Goal: Task Accomplishment & Management: Manage account settings

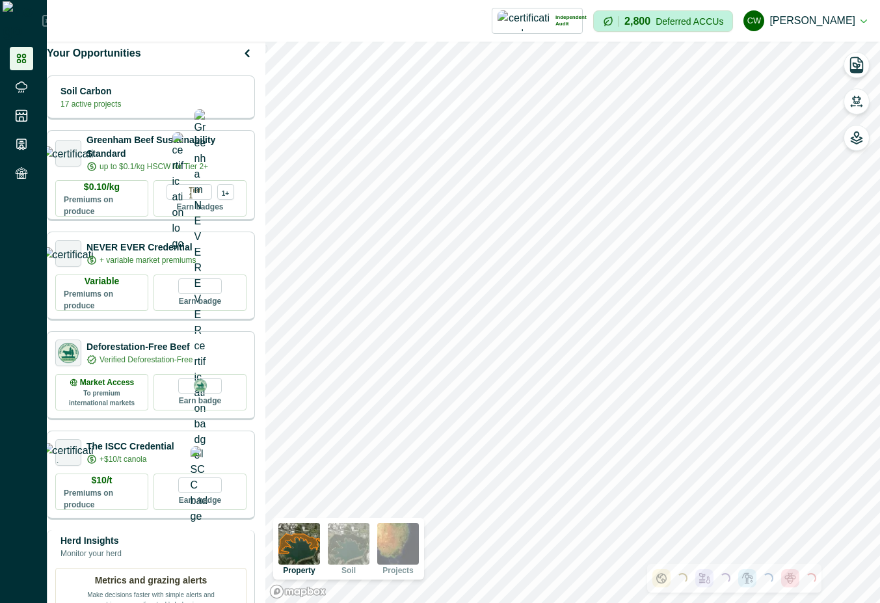
click at [211, 560] on div "Herd Insights Monitor your herd" at bounding box center [150, 547] width 191 height 26
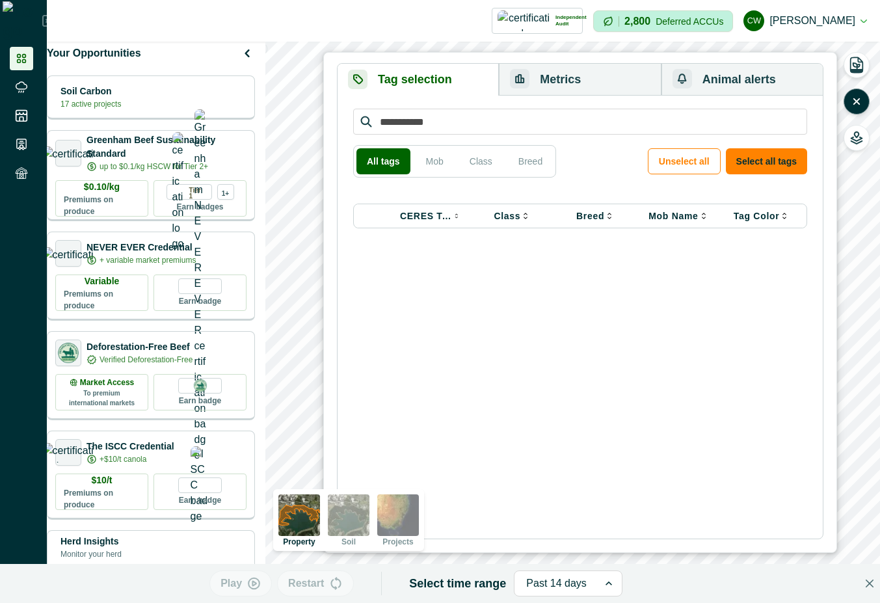
click at [431, 18] on div "Independent Audit Howson - Tarramba MLA 1 Credential Howson Carbon Project 4 1 …" at bounding box center [321, 21] width 523 height 26
click at [855, 98] on icon "button" at bounding box center [856, 101] width 13 height 13
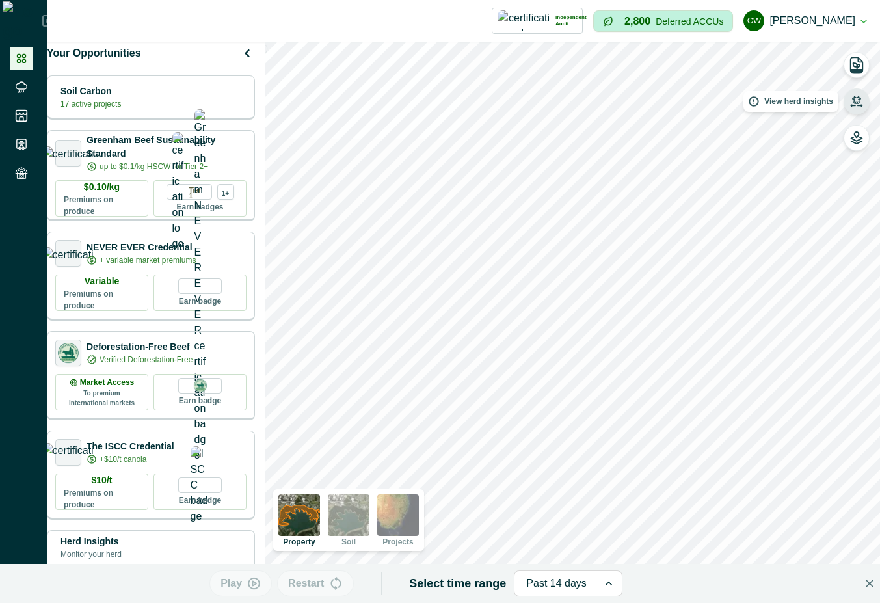
click at [856, 96] on icon "button" at bounding box center [856, 101] width 13 height 13
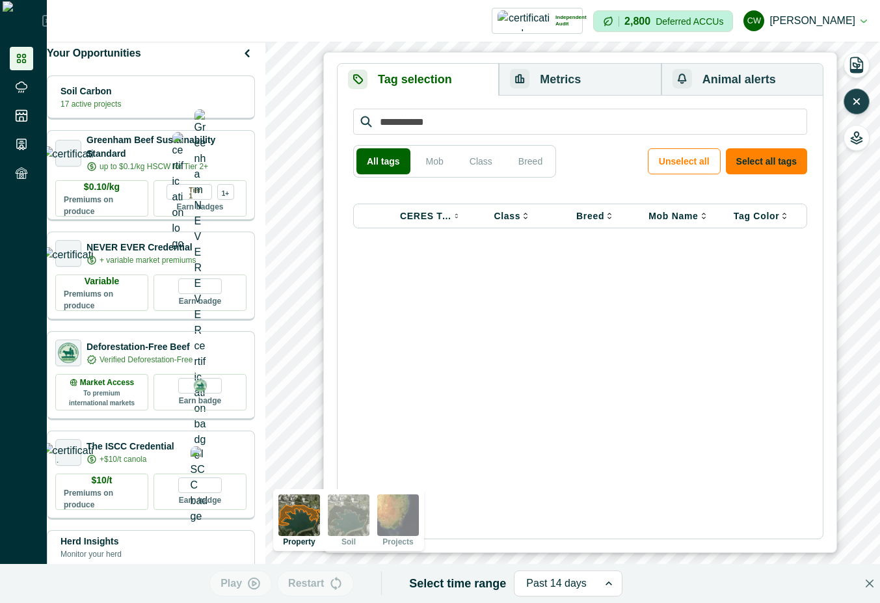
click at [869, 98] on button "button" at bounding box center [857, 101] width 26 height 26
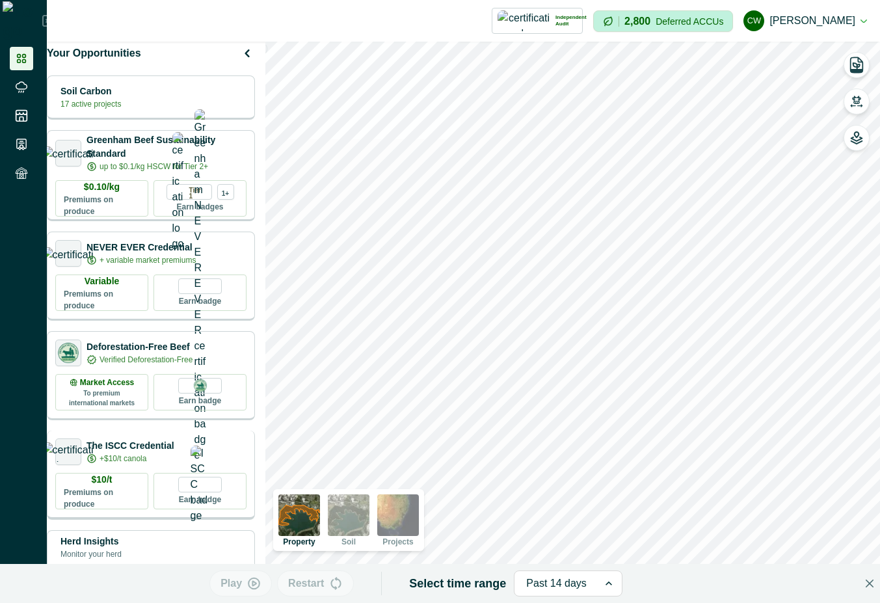
scroll to position [234, 0]
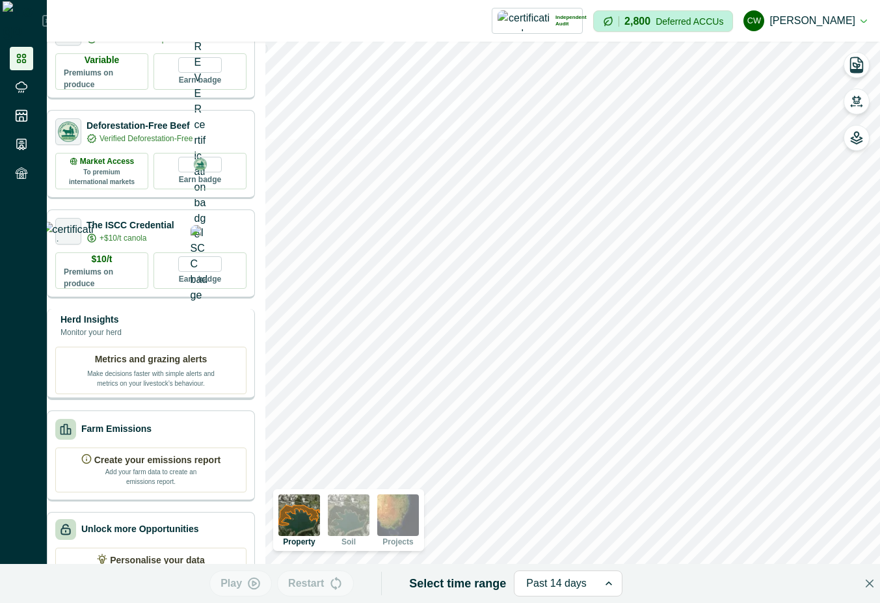
click at [175, 329] on div "Herd Insights Monitor your herd" at bounding box center [150, 326] width 191 height 26
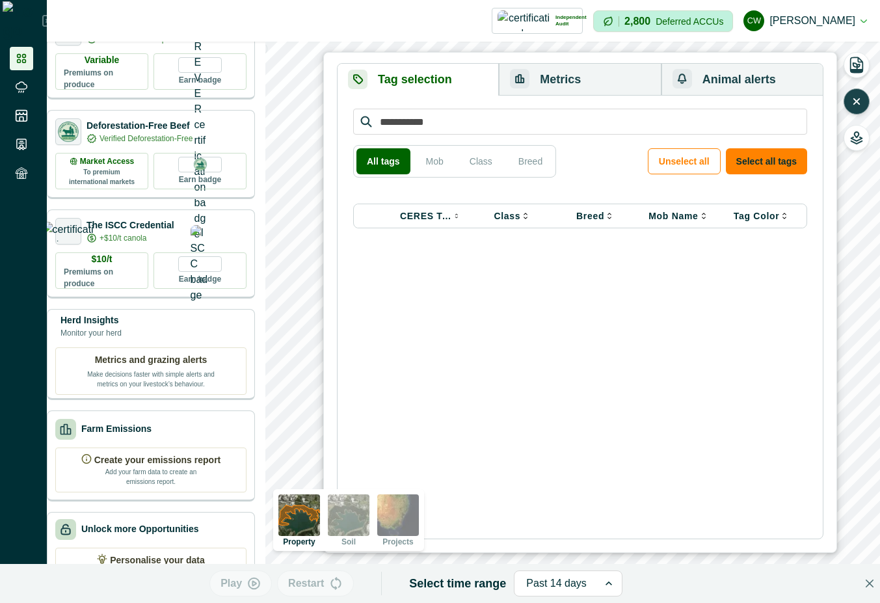
click at [858, 101] on icon "button" at bounding box center [856, 101] width 13 height 13
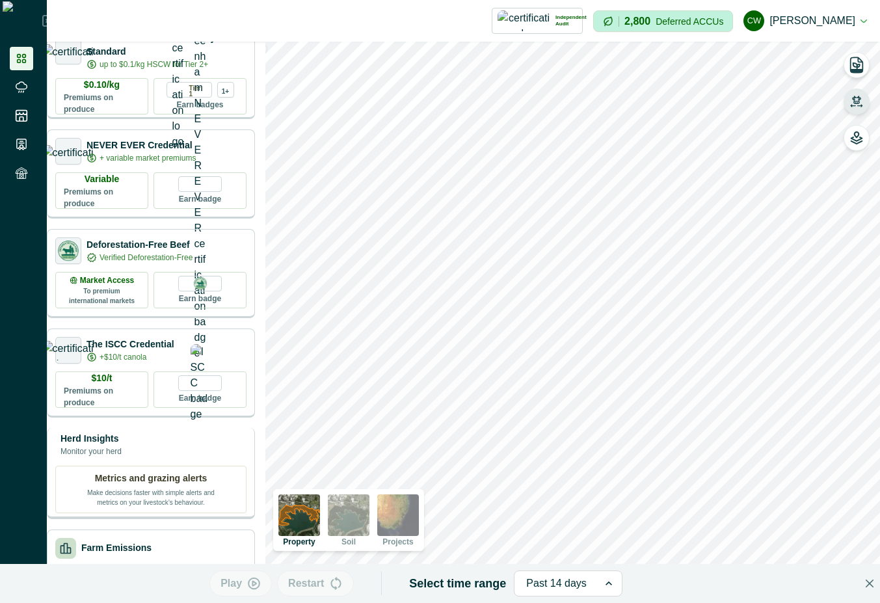
scroll to position [0, 0]
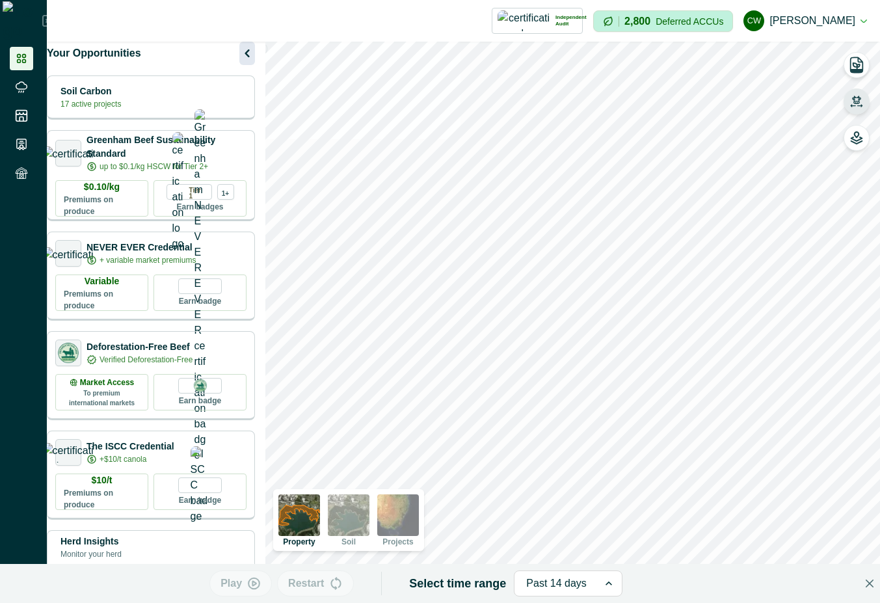
click at [255, 59] on icon "button" at bounding box center [247, 54] width 16 height 16
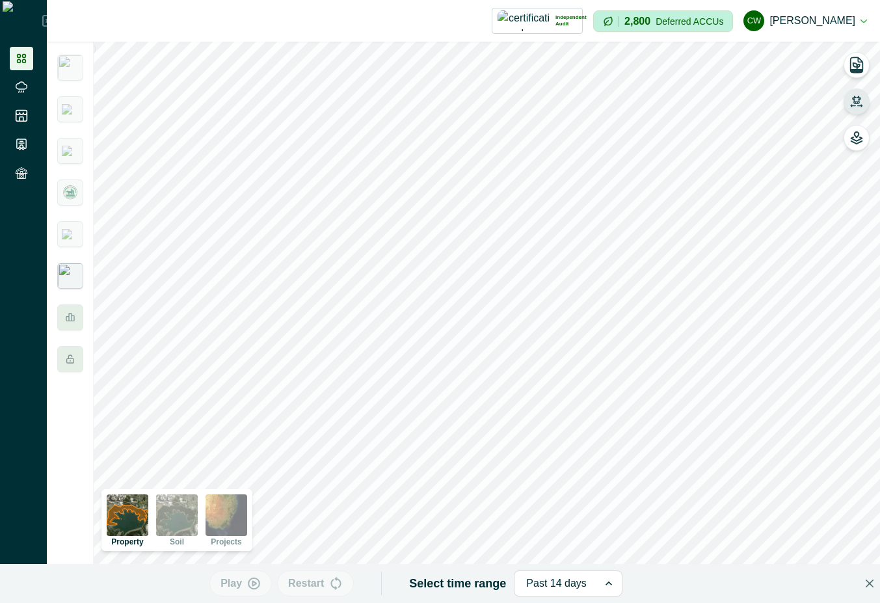
click at [70, 271] on img at bounding box center [70, 276] width 26 height 26
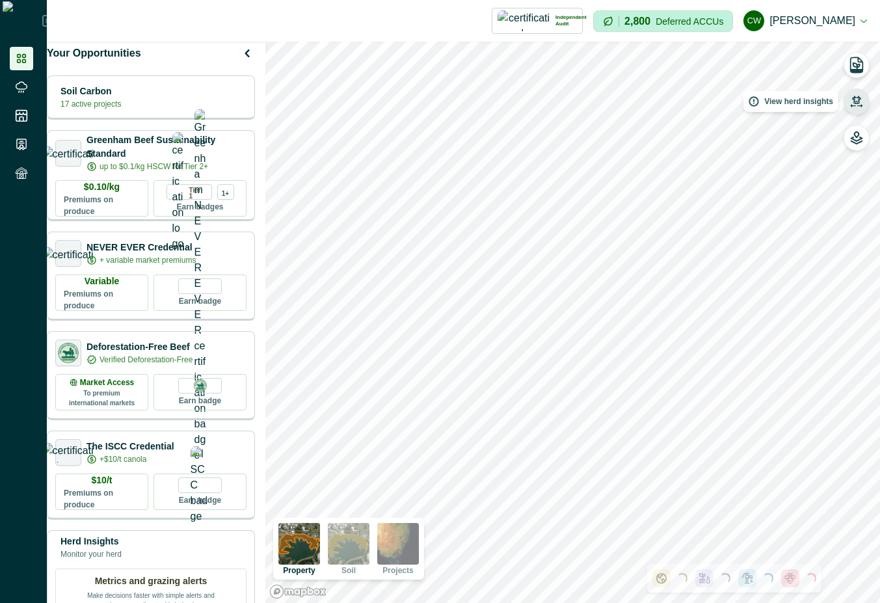
click at [859, 99] on icon "button" at bounding box center [856, 100] width 9 height 8
click at [142, 571] on div "Herd Insights Monitor your herd Metrics and grazing alerts Make decisions faste…" at bounding box center [151, 575] width 208 height 91
click at [182, 560] on div "Herd Insights Monitor your herd" at bounding box center [150, 547] width 191 height 26
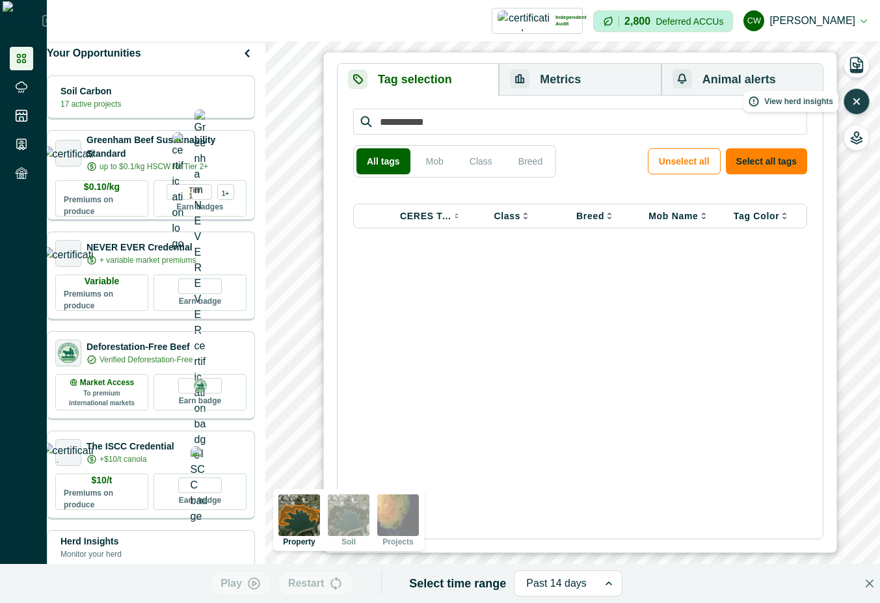
click at [857, 94] on button "button" at bounding box center [857, 101] width 26 height 26
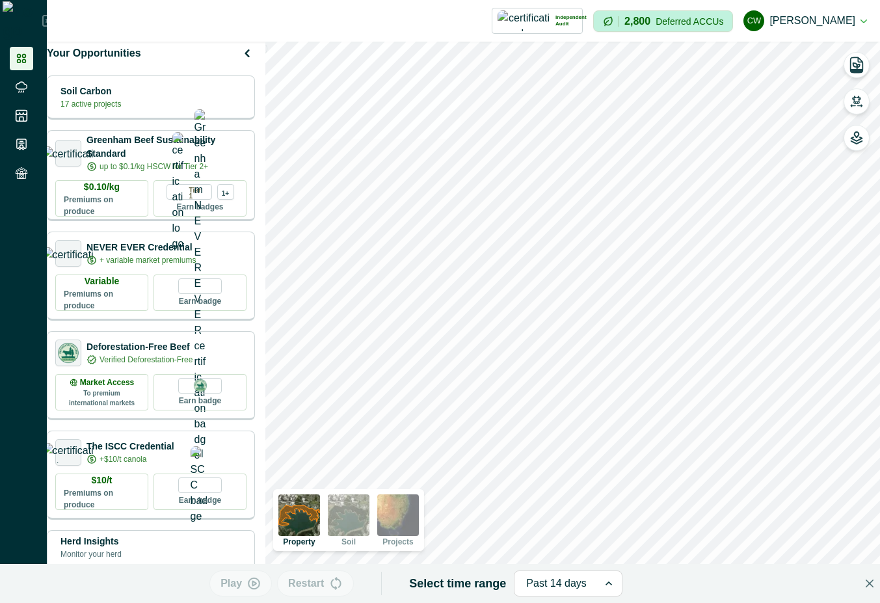
click at [854, 16] on button "cw cadel watson" at bounding box center [806, 20] width 124 height 31
click at [749, 61] on button "Sign out" at bounding box center [794, 57] width 144 height 21
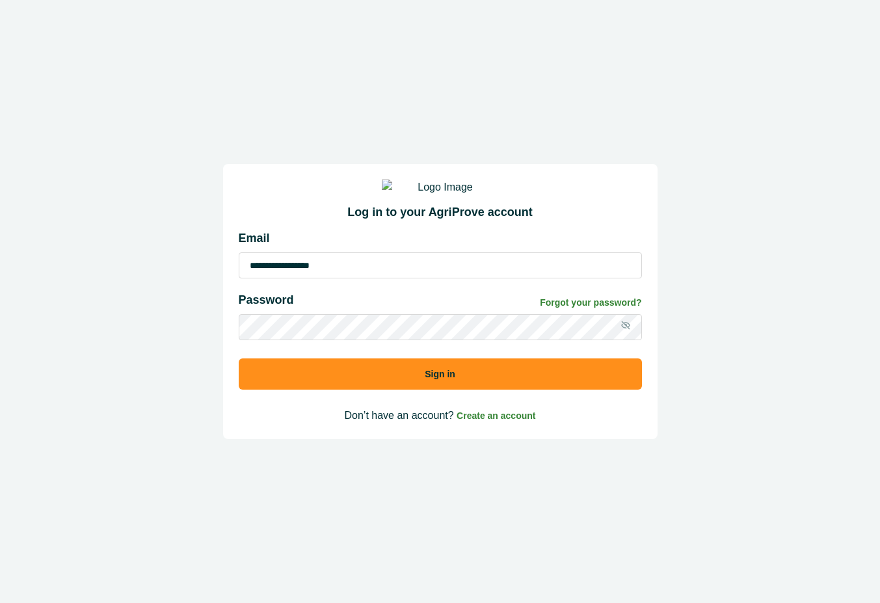
click at [406, 275] on input "**********" at bounding box center [440, 265] width 403 height 26
type input "**********"
click at [454, 386] on button "Sign in" at bounding box center [440, 374] width 403 height 31
